Goal: Task Accomplishment & Management: Manage account settings

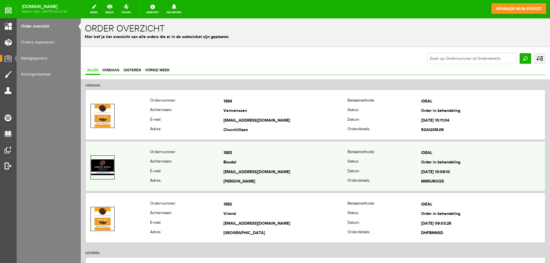
scroll to position [57, 0]
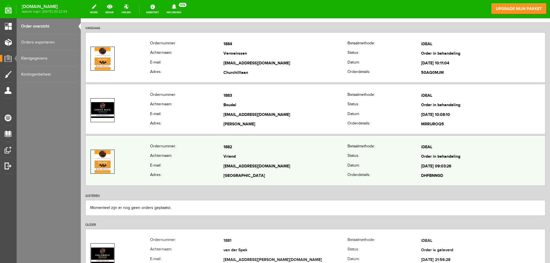
click at [278, 151] on td "1882" at bounding box center [285, 148] width 124 height 10
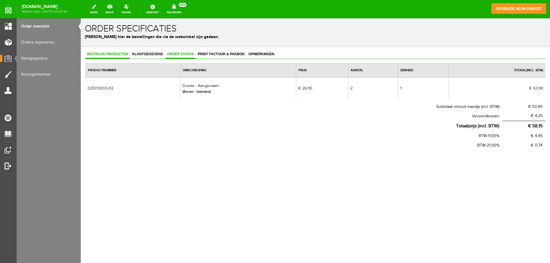
click at [190, 55] on span "Order status" at bounding box center [180, 54] width 30 height 4
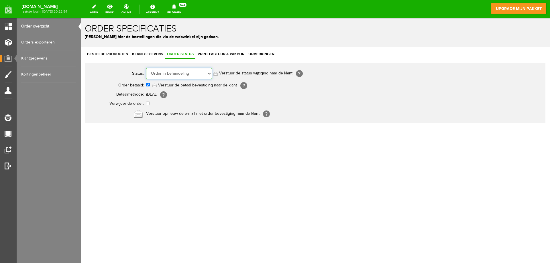
click at [181, 74] on select "Order niet afgerond Nieuw Order in behandeling Wacht op leverancier Wacht op be…" at bounding box center [179, 73] width 66 height 11
select select "5"
click at [146, 68] on select "Order niet afgerond Nieuw Order in behandeling Wacht op leverancier Wacht op be…" at bounding box center [179, 73] width 66 height 11
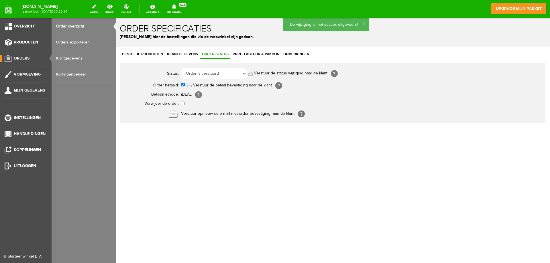
click at [15, 57] on span "Orders" at bounding box center [22, 58] width 16 height 5
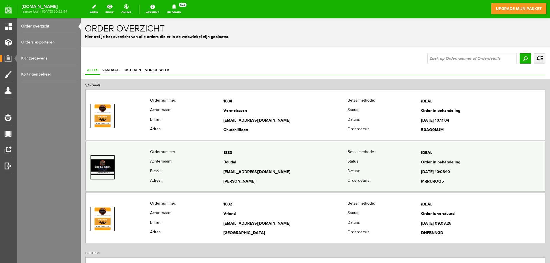
click at [278, 150] on td "1883" at bounding box center [285, 153] width 124 height 10
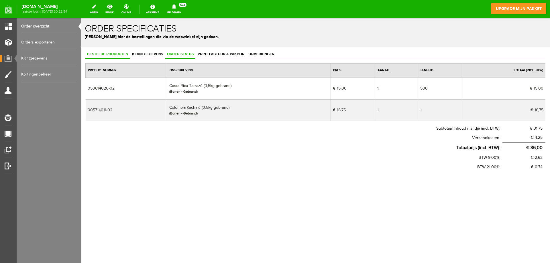
click at [181, 56] on link "Order status" at bounding box center [180, 54] width 30 height 8
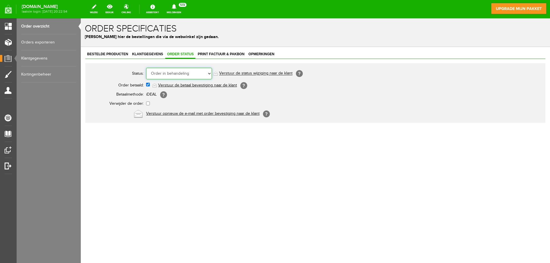
click at [182, 74] on select "Order niet afgerond Nieuw Order in behandeling Wacht op leverancier Wacht op be…" at bounding box center [179, 73] width 66 height 11
select select "5"
click at [146, 68] on select "Order niet afgerond Nieuw Order in behandeling Wacht op leverancier Wacht op be…" at bounding box center [179, 73] width 66 height 11
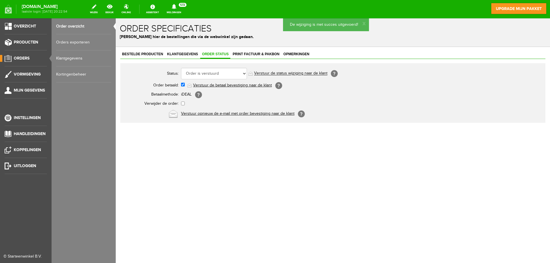
click at [19, 57] on span "Orders" at bounding box center [22, 58] width 16 height 5
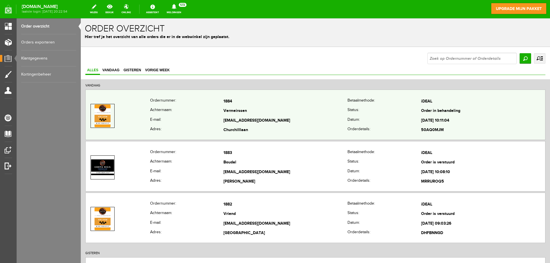
click at [267, 111] on td "Vermeirssen" at bounding box center [285, 112] width 124 height 10
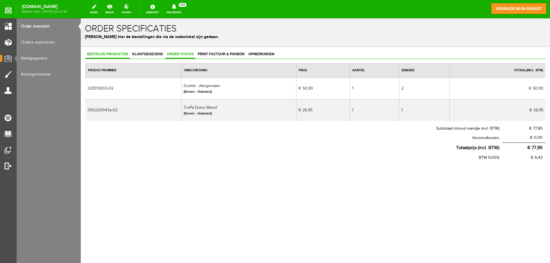
click at [172, 51] on link "Order status" at bounding box center [180, 54] width 30 height 8
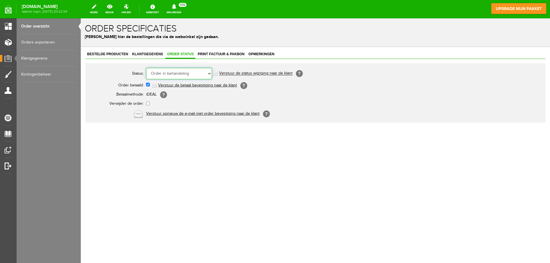
click at [170, 73] on select "Order niet afgerond Nieuw Order in behandeling Wacht op leverancier Wacht op be…" at bounding box center [179, 73] width 66 height 11
select select "5"
click at [146, 68] on select "Order niet afgerond Nieuw Order in behandeling Wacht op leverancier Wacht op be…" at bounding box center [179, 73] width 66 height 11
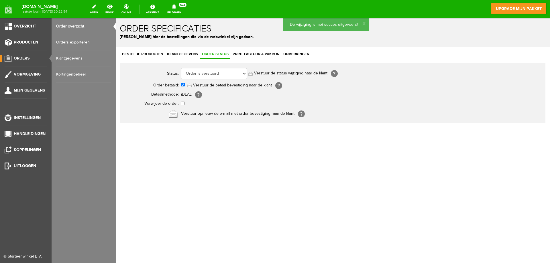
click at [22, 59] on span "Orders" at bounding box center [22, 58] width 16 height 5
